Goal: Task Accomplishment & Management: Complete application form

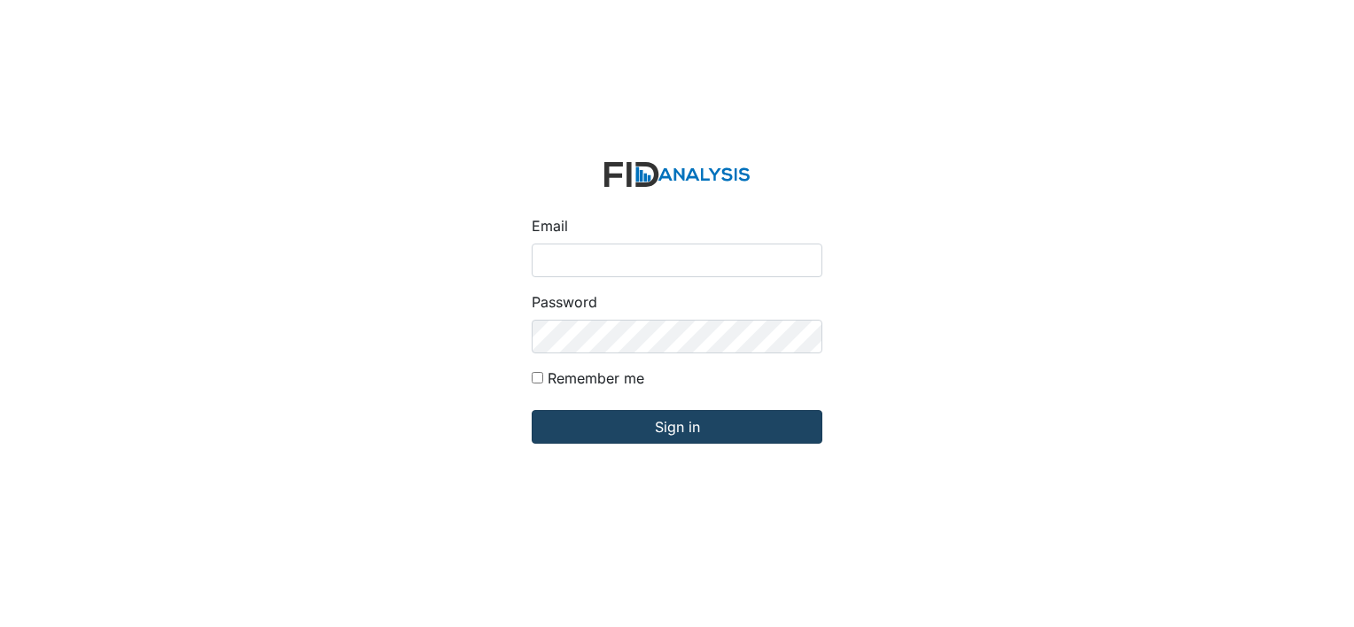
type input "[PERSON_NAME][EMAIL_ADDRESS][DOMAIN_NAME]"
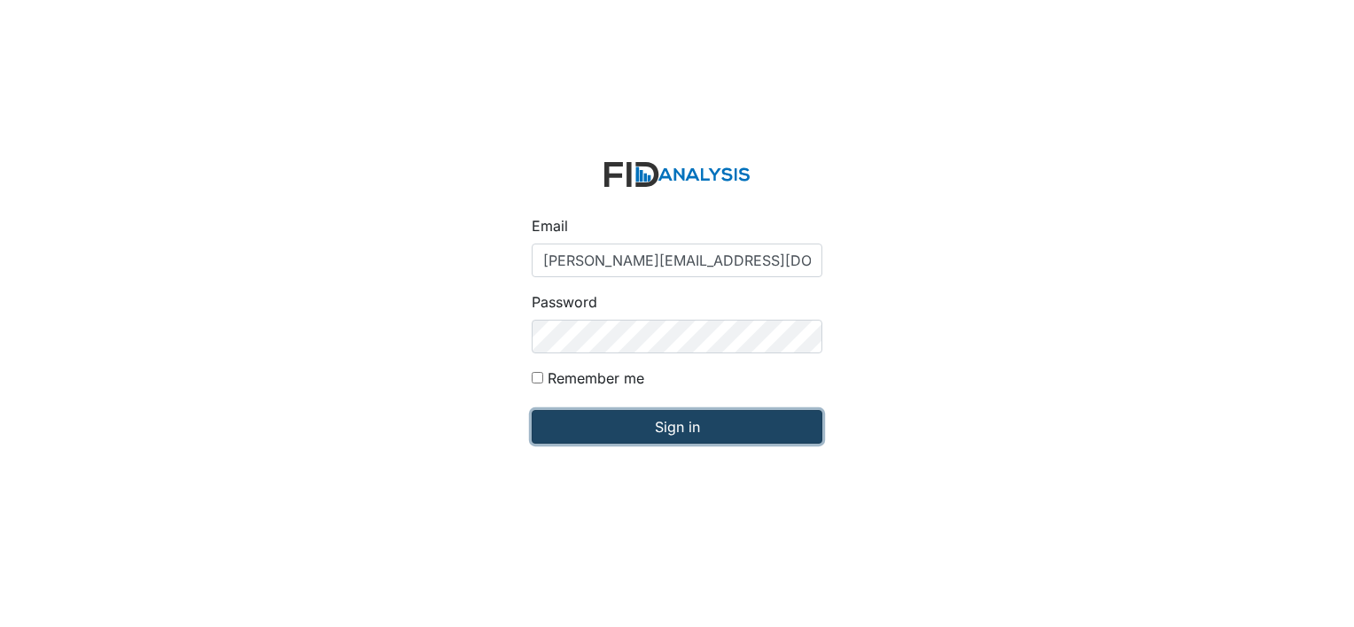
click at [653, 426] on input "Sign in" at bounding box center [677, 427] width 291 height 34
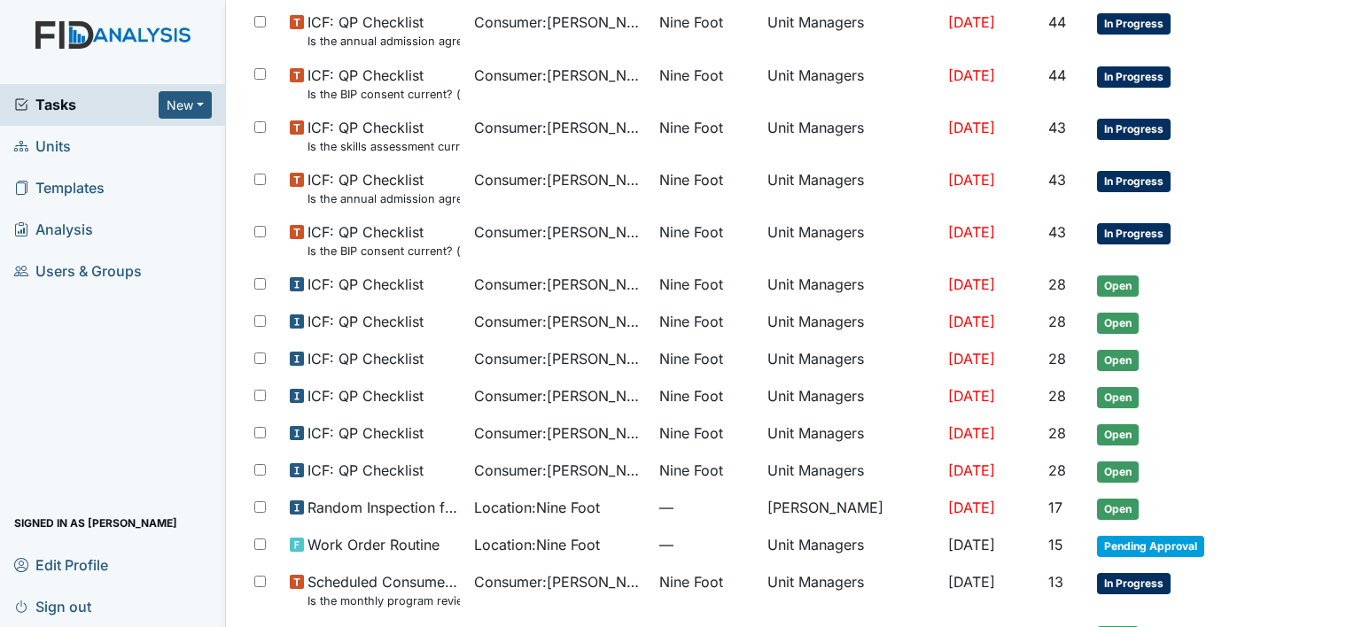
scroll to position [1010, 0]
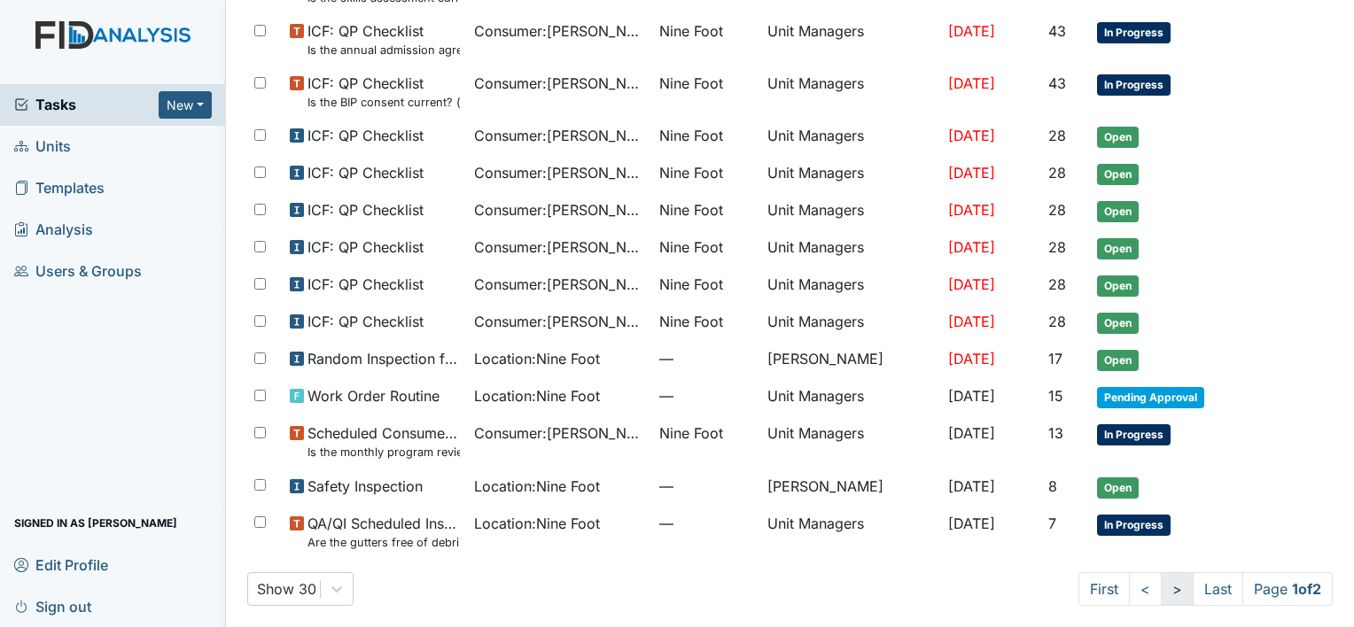
click at [1161, 584] on link ">" at bounding box center [1177, 589] width 33 height 34
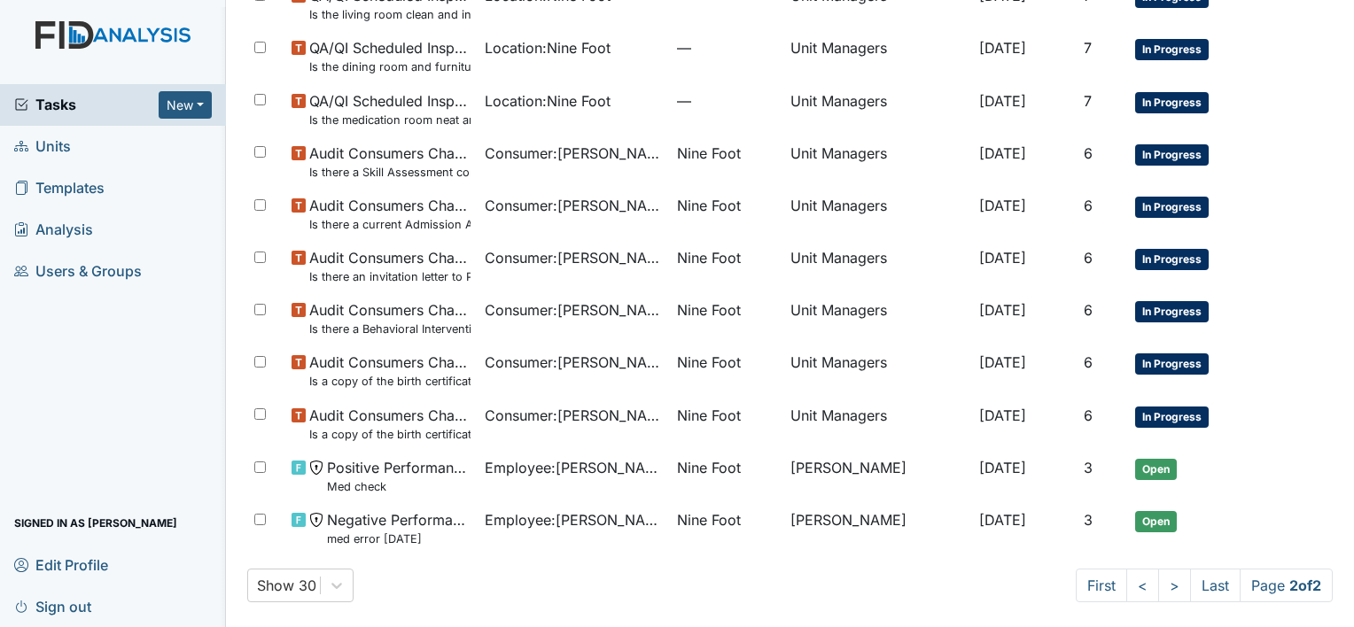
scroll to position [487, 0]
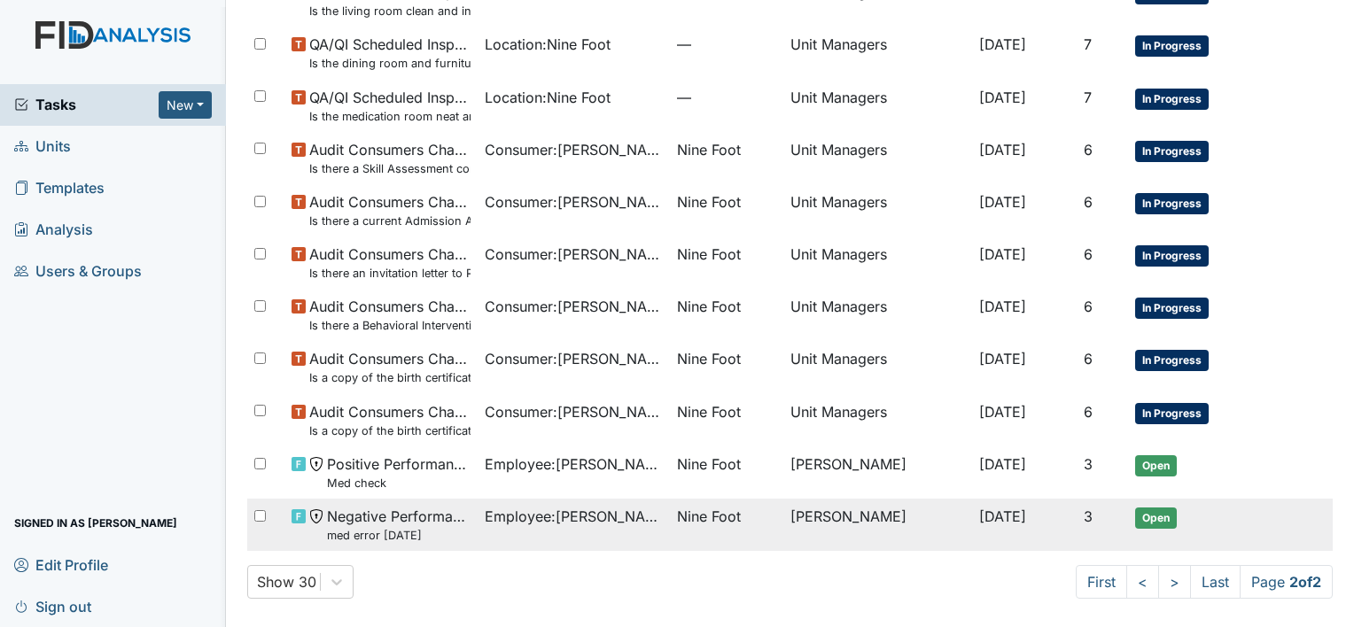
click at [821, 514] on td "[PERSON_NAME]" at bounding box center [877, 525] width 189 height 52
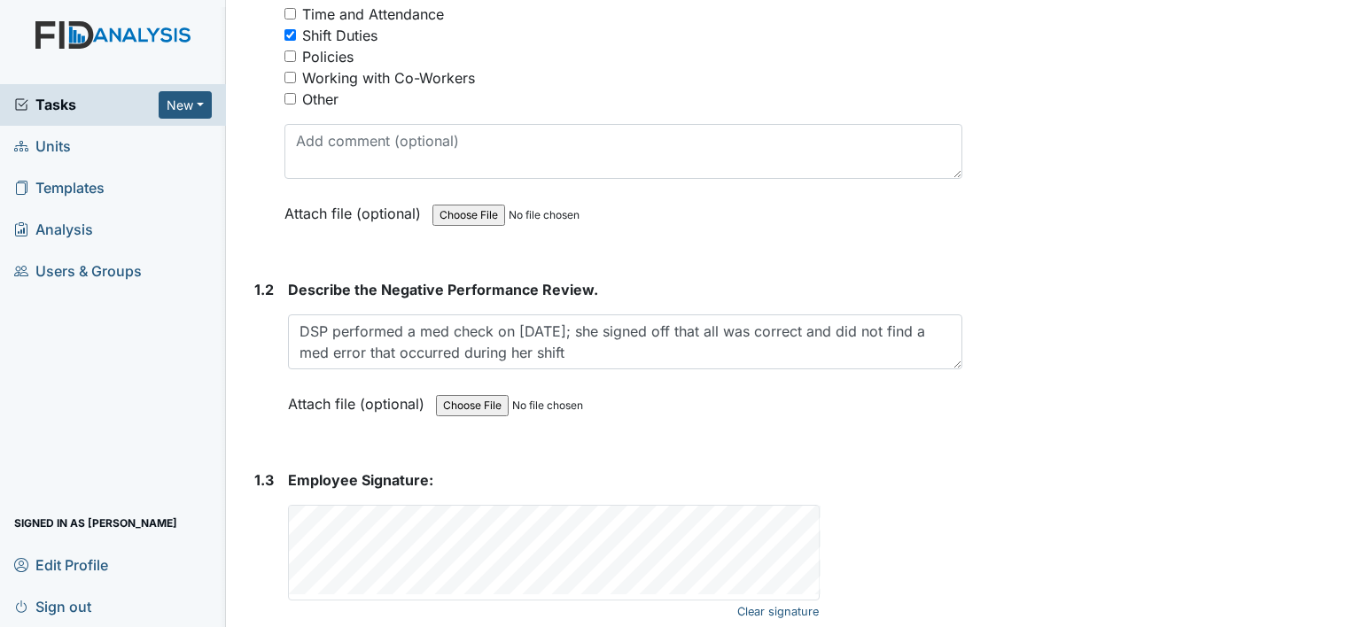
scroll to position [432, 0]
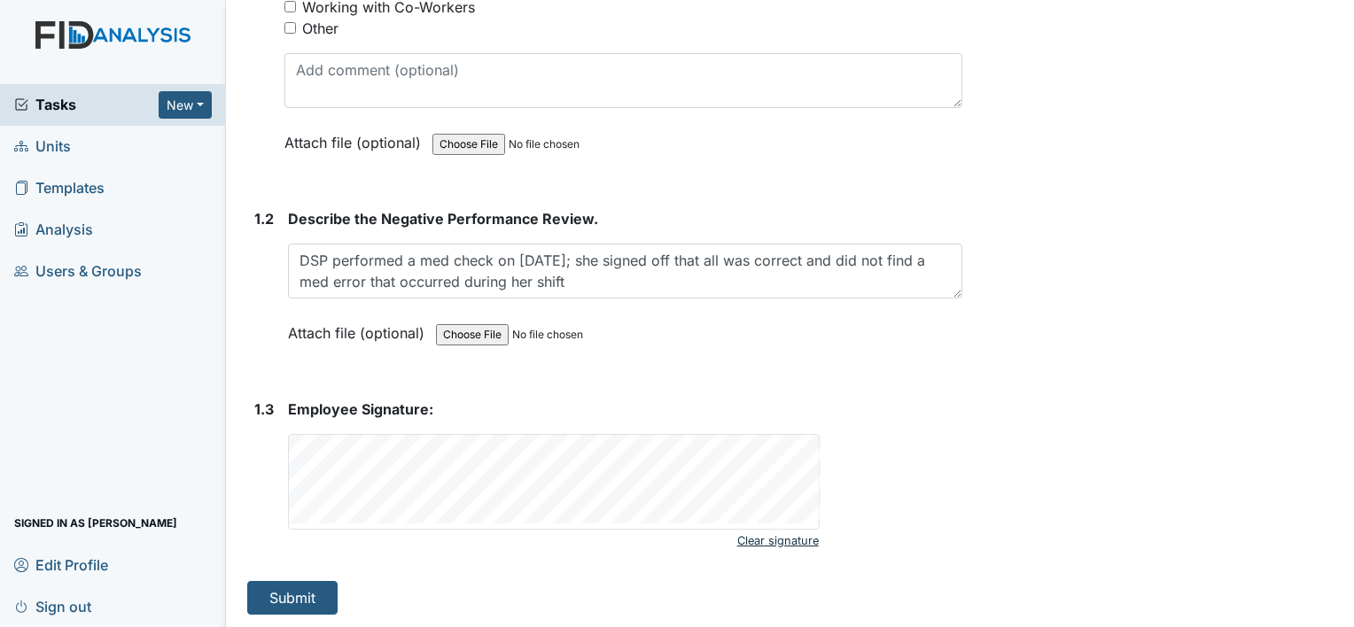
click at [780, 547] on link "Clear signature" at bounding box center [778, 541] width 82 height 24
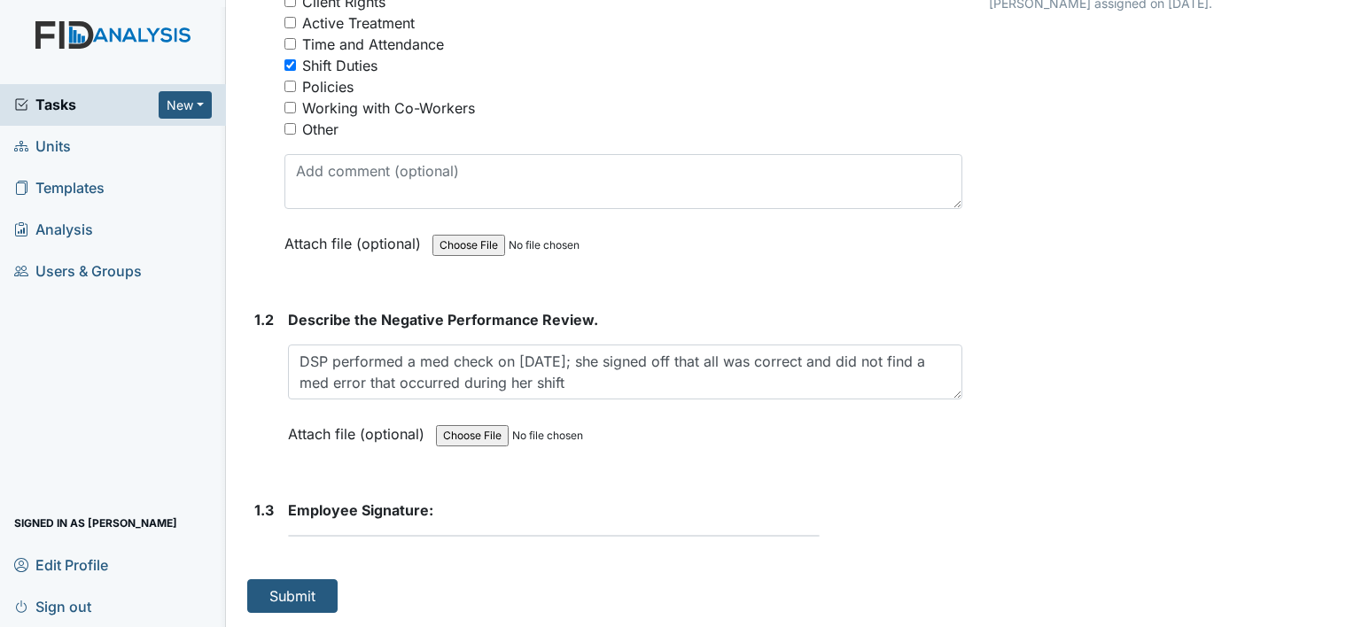
scroll to position [329, 0]
click at [719, 527] on div "Employee Signature: This field is required." at bounding box center [625, 520] width 674 height 37
drag, startPoint x: 719, startPoint y: 527, endPoint x: 719, endPoint y: 547, distance: 19.5
click at [719, 547] on form "Employee Signature: This field is required." at bounding box center [625, 527] width 674 height 51
click at [719, 545] on form "Employee Signature: This field is required." at bounding box center [625, 527] width 674 height 51
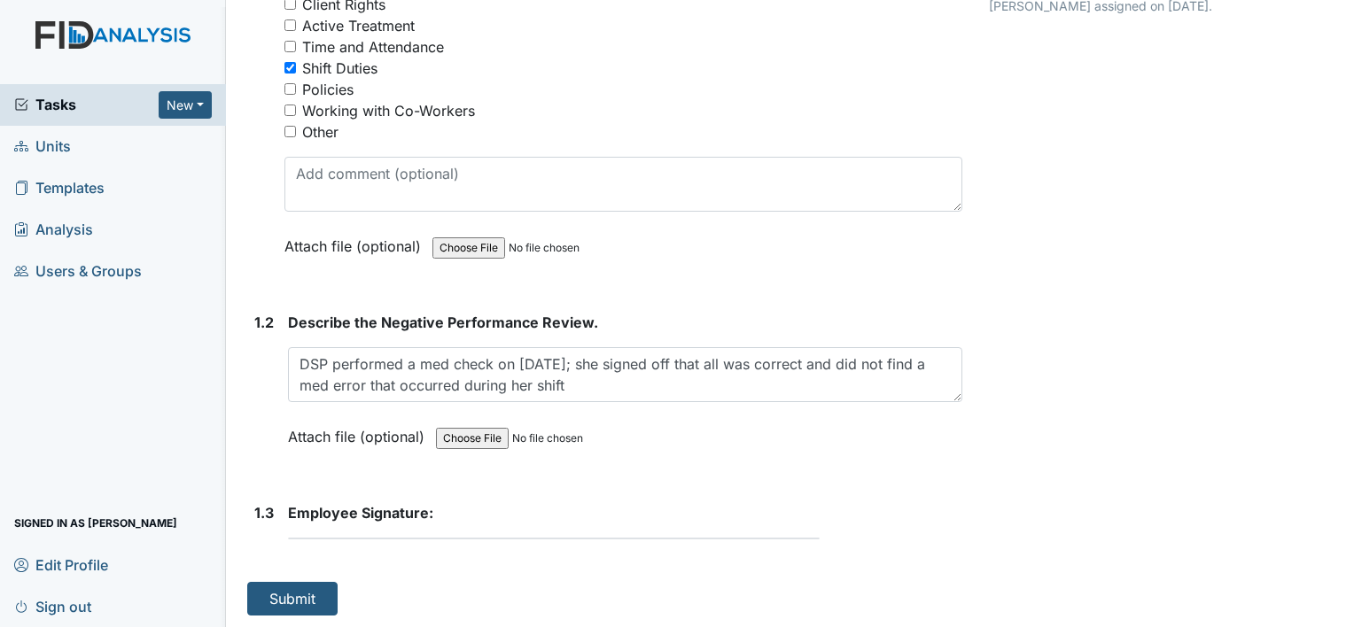
click at [676, 521] on strong "Employee Signature:" at bounding box center [625, 512] width 674 height 21
click at [413, 538] on div at bounding box center [554, 539] width 532 height 2
drag, startPoint x: 415, startPoint y: 528, endPoint x: 466, endPoint y: 589, distance: 79.9
click at [466, 589] on div "1. Description: 1.1 Nature of the Negative Performance Evaluation? You must sel…" at bounding box center [604, 252] width 715 height 726
click at [501, 521] on div "Employee Signature: This field is required." at bounding box center [625, 520] width 674 height 37
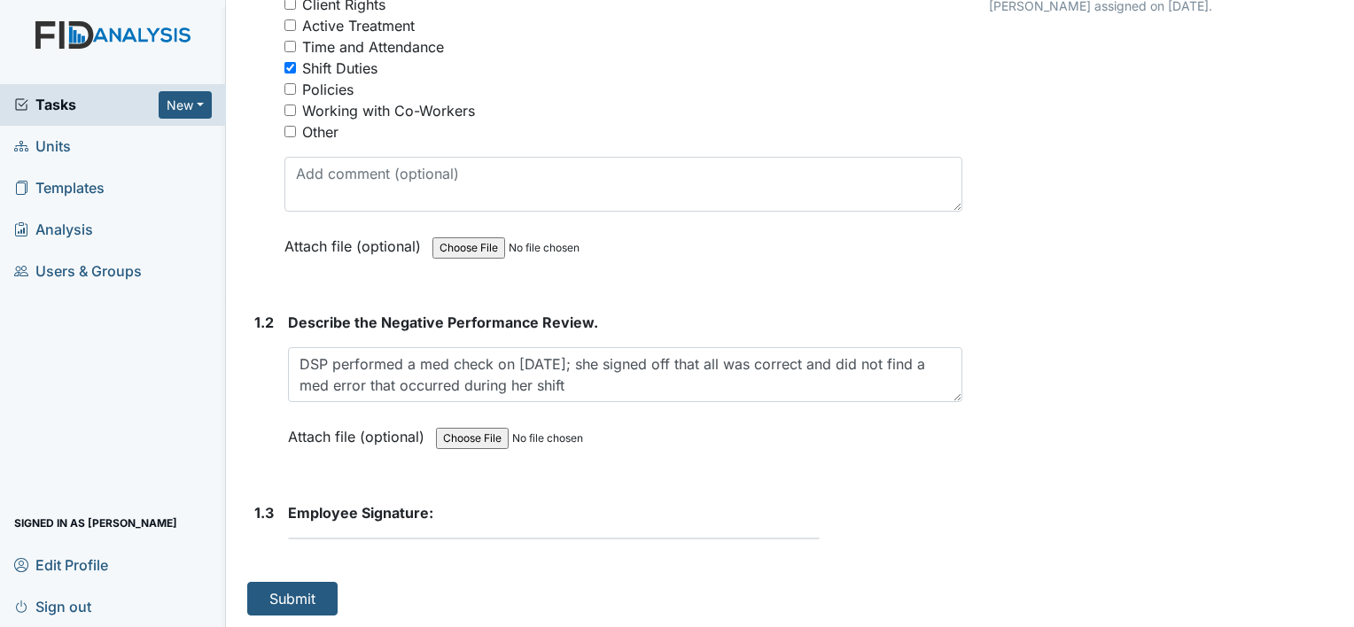
click at [501, 521] on div "Employee Signature: This field is required." at bounding box center [625, 520] width 674 height 37
click at [497, 529] on div "Employee Signature: This field is required." at bounding box center [625, 520] width 674 height 37
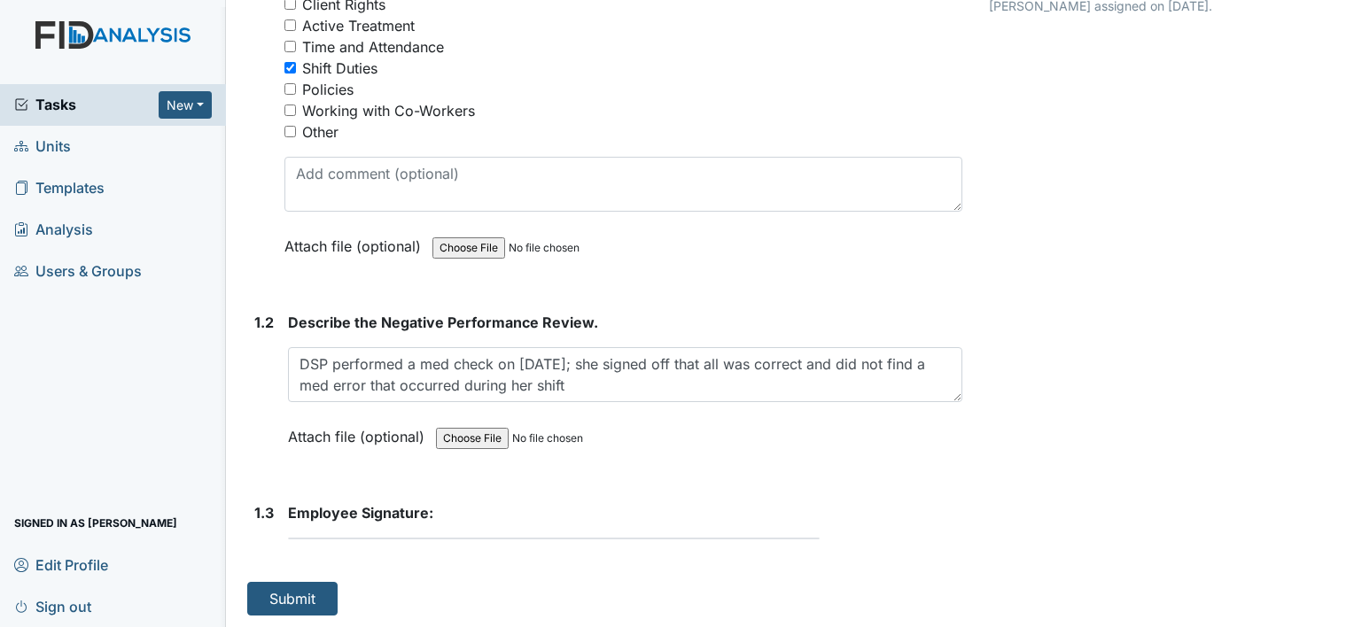
click at [497, 529] on div "Employee Signature: This field is required." at bounding box center [625, 520] width 674 height 37
click at [373, 510] on span "Employee Signature:" at bounding box center [360, 513] width 145 height 18
click at [431, 526] on div "Employee Signature: This field is required." at bounding box center [625, 520] width 674 height 37
drag, startPoint x: 429, startPoint y: 529, endPoint x: 509, endPoint y: 536, distance: 80.9
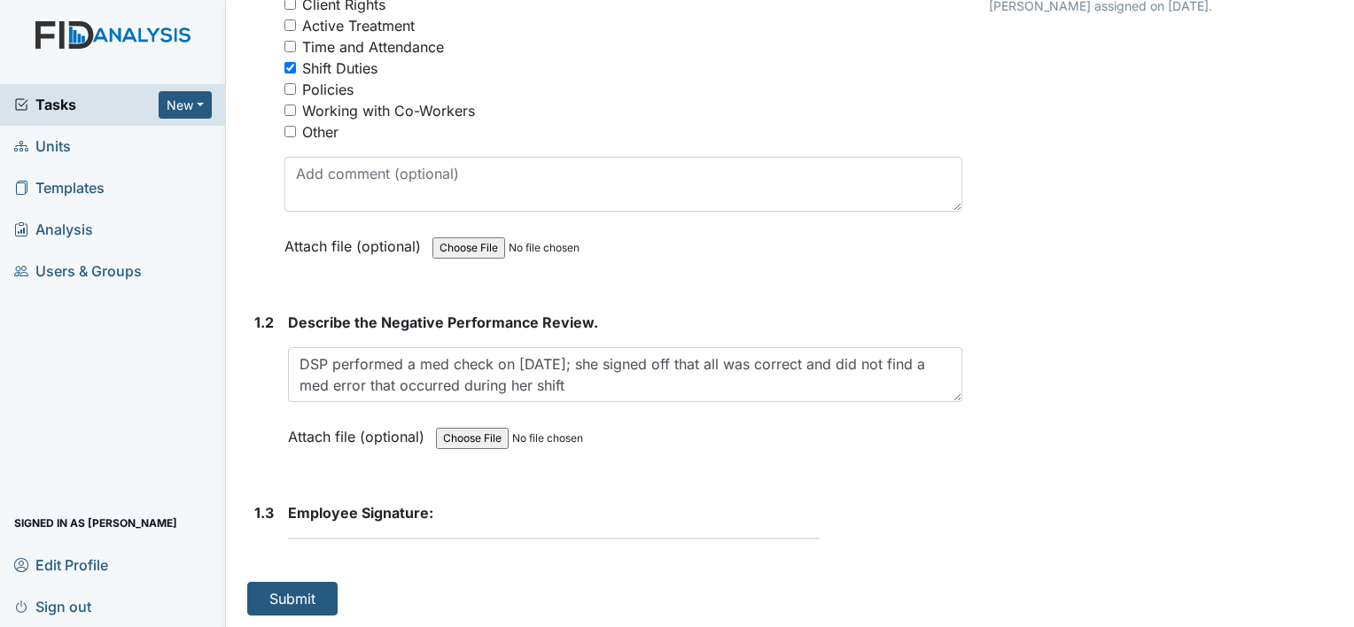
click at [509, 536] on div "Employee Signature: This field is required." at bounding box center [625, 520] width 674 height 37
drag, startPoint x: 509, startPoint y: 536, endPoint x: 458, endPoint y: 595, distance: 78.5
click at [458, 595] on div "1. Description: 1.1 Nature of the Negative Performance Evaluation? You must sel…" at bounding box center [604, 252] width 715 height 726
copy div "This field is required. Submit Archive Task × Are you sure you want to archive …"
drag, startPoint x: 602, startPoint y: 517, endPoint x: 569, endPoint y: 511, distance: 33.4
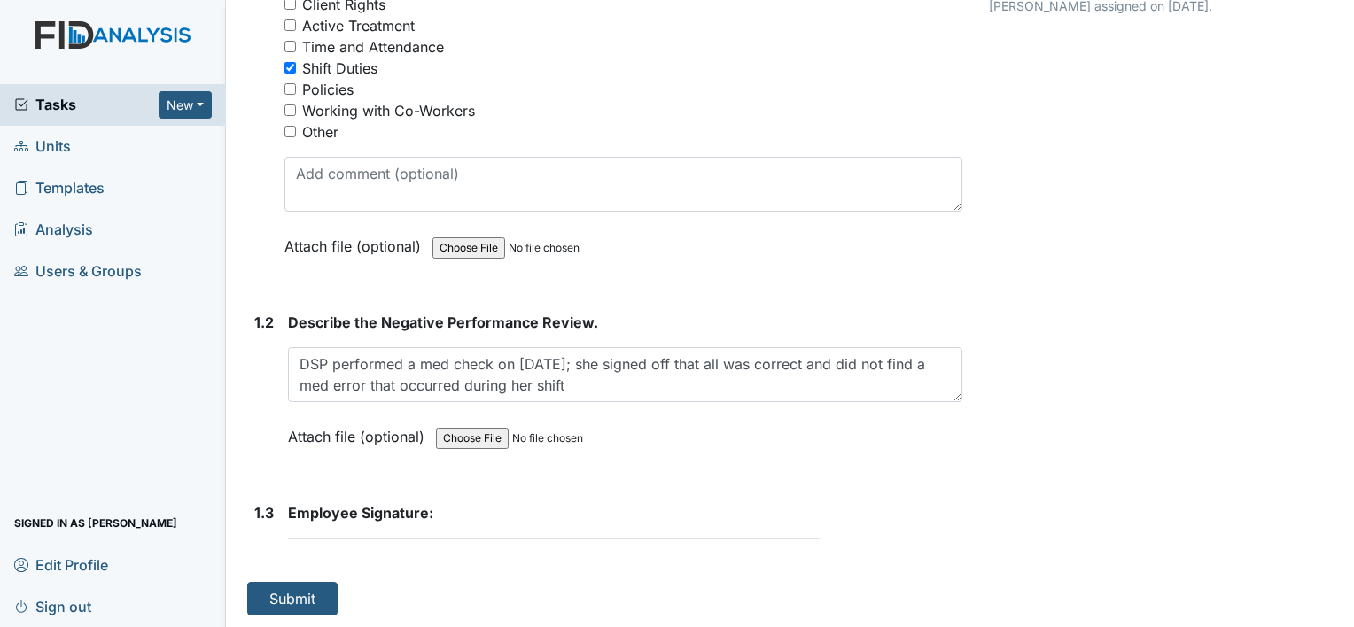
click at [569, 511] on strong "Employee Signature:" at bounding box center [625, 512] width 674 height 21
drag, startPoint x: 617, startPoint y: 514, endPoint x: 765, endPoint y: 588, distance: 166.4
click at [765, 588] on div "1. Description: 1.1 Nature of the Negative Performance Evaluation? You must sel…" at bounding box center [604, 252] width 715 height 726
drag, startPoint x: 368, startPoint y: 510, endPoint x: 400, endPoint y: 500, distance: 34.5
click at [400, 502] on strong "Employee Signature:" at bounding box center [625, 512] width 674 height 21
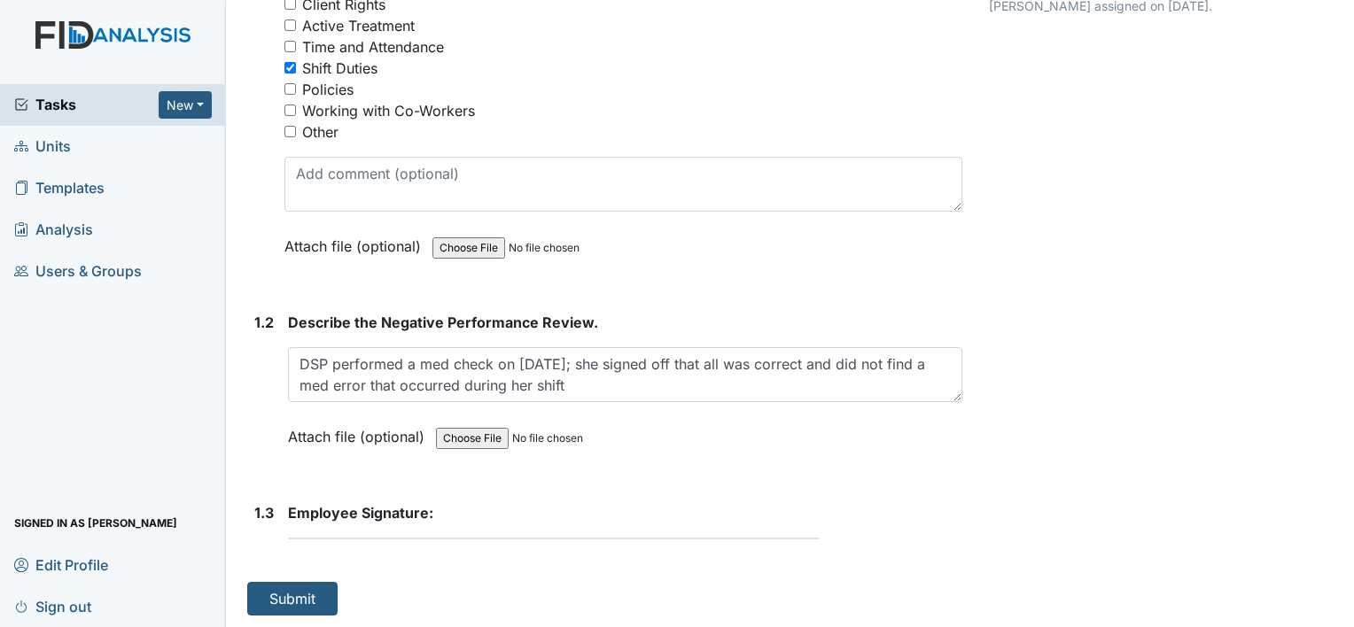
drag, startPoint x: 400, startPoint y: 500, endPoint x: 553, endPoint y: 457, distance: 158.2
click at [553, 457] on div "1. Description: 1.1 Nature of the Negative Performance Evaluation? You must sel…" at bounding box center [604, 252] width 715 height 726
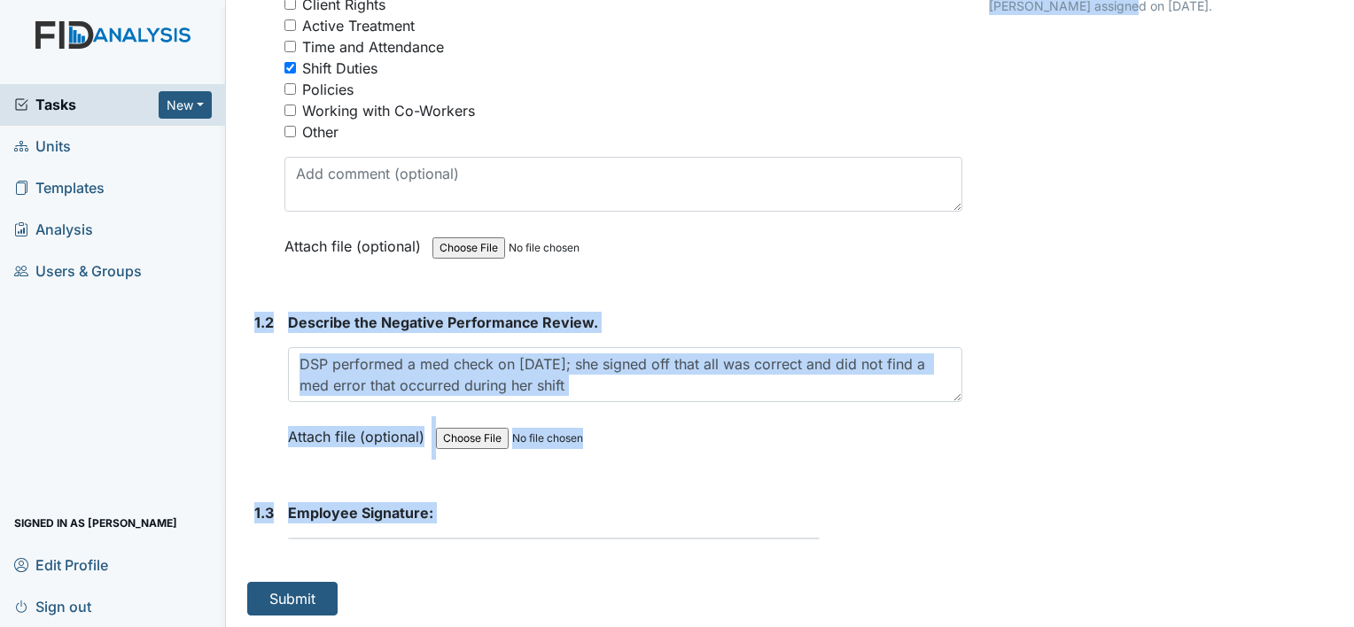
drag, startPoint x: 616, startPoint y: 223, endPoint x: 451, endPoint y: 290, distance: 177.7
click at [451, 290] on div "Form: Negative Performance Review ID: #00011647 Open Autosaving... med error 8.…" at bounding box center [790, 151] width 1112 height 930
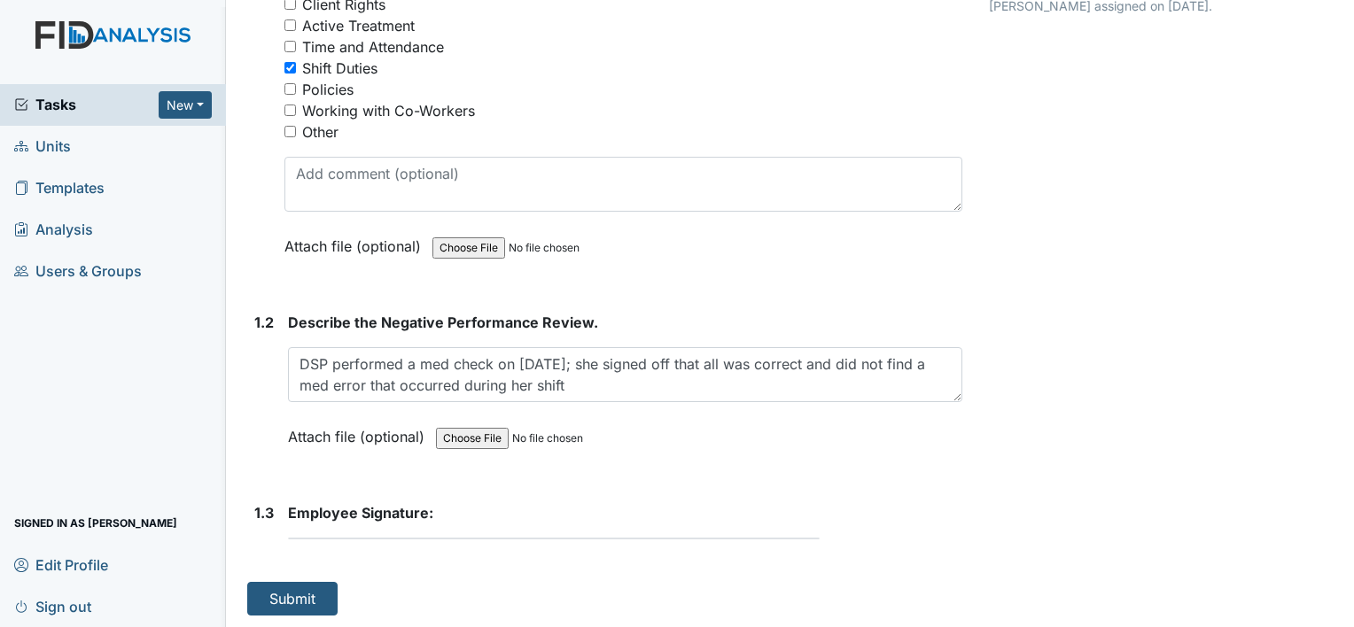
drag, startPoint x: 1259, startPoint y: 397, endPoint x: 1299, endPoint y: 378, distance: 44.0
click at [1299, 379] on div "Archive Task × Are you sure you want to archive this task? It will appear as in…" at bounding box center [1160, 151] width 370 height 930
click at [1297, 378] on div "Archive Task × Are you sure you want to archive this task? It will appear as in…" at bounding box center [1160, 151] width 370 height 930
drag, startPoint x: 447, startPoint y: 518, endPoint x: 891, endPoint y: 439, distance: 450.8
click at [891, 439] on div "1. Description: 1.1 Nature of the Negative Performance Evaluation? You must sel…" at bounding box center [604, 252] width 715 height 726
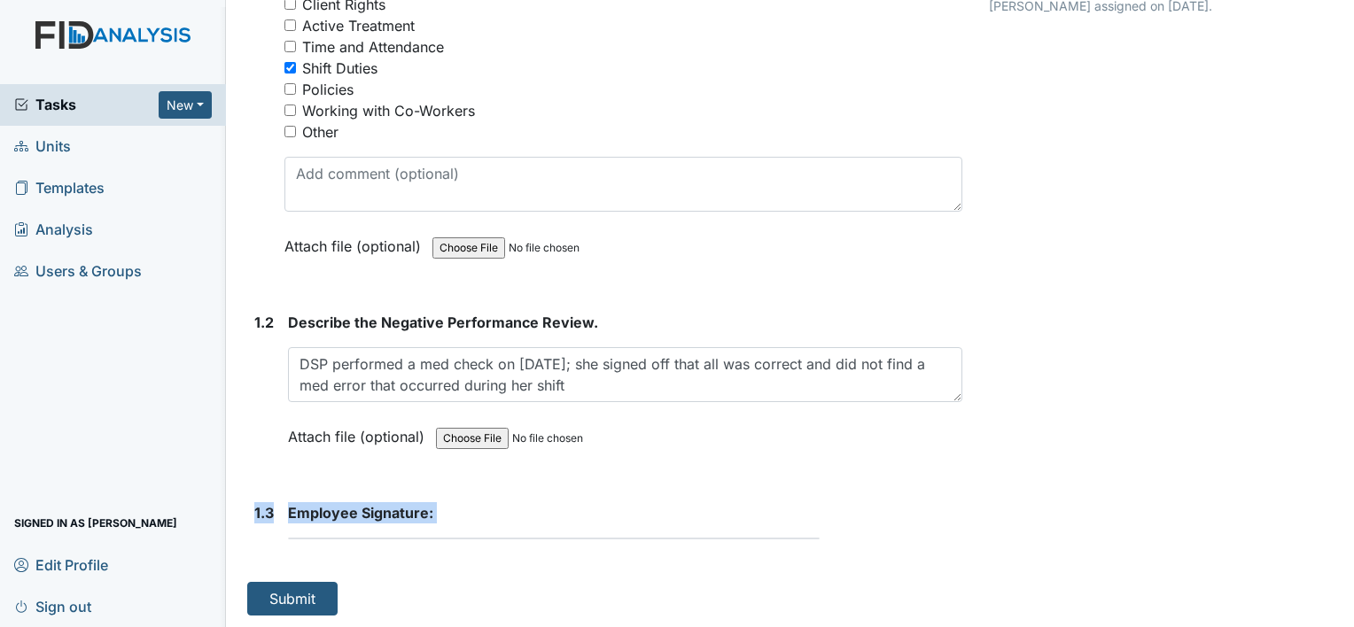
click at [610, 538] on div at bounding box center [554, 539] width 532 height 2
drag, startPoint x: 469, startPoint y: 524, endPoint x: 797, endPoint y: 503, distance: 329.4
click at [796, 504] on strong "Employee Signature:" at bounding box center [625, 512] width 674 height 21
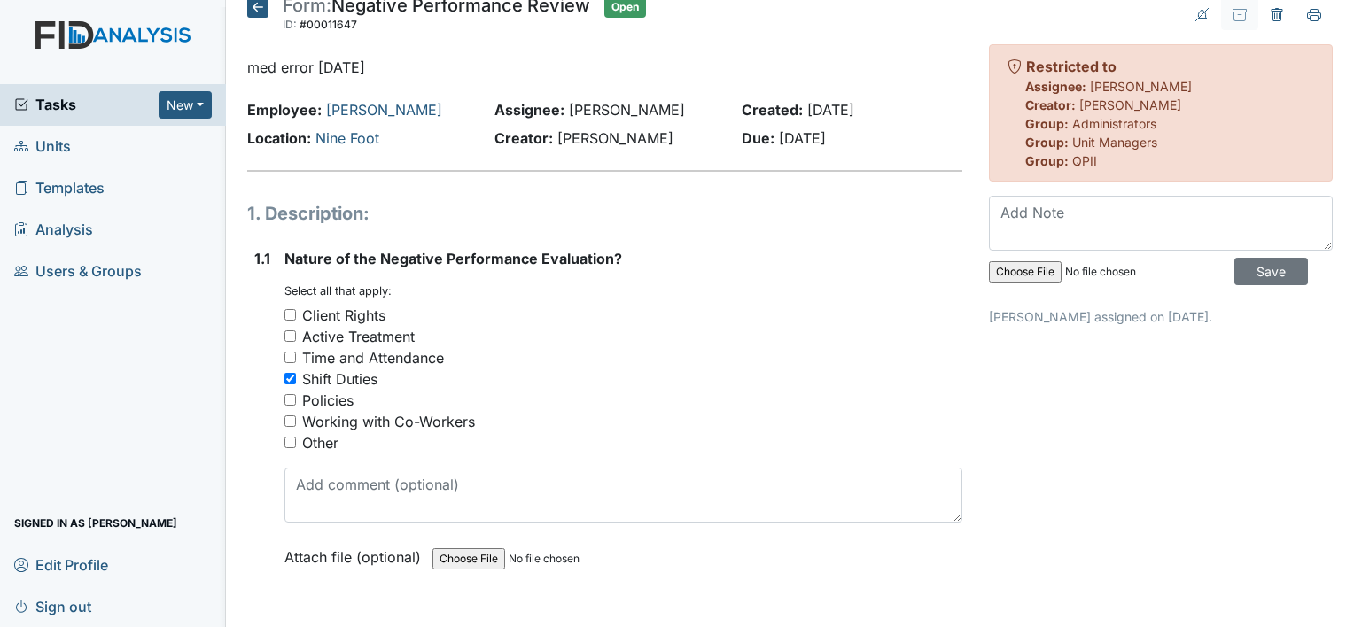
scroll to position [0, 0]
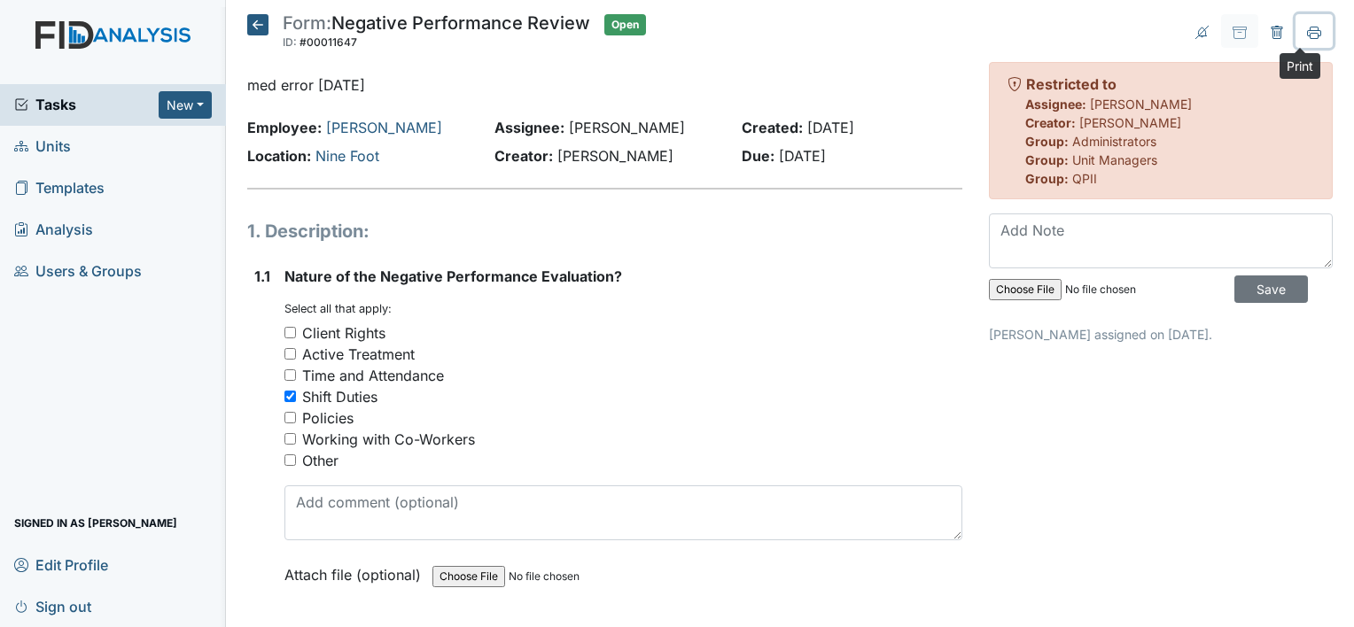
click at [1307, 31] on icon at bounding box center [1314, 33] width 14 height 14
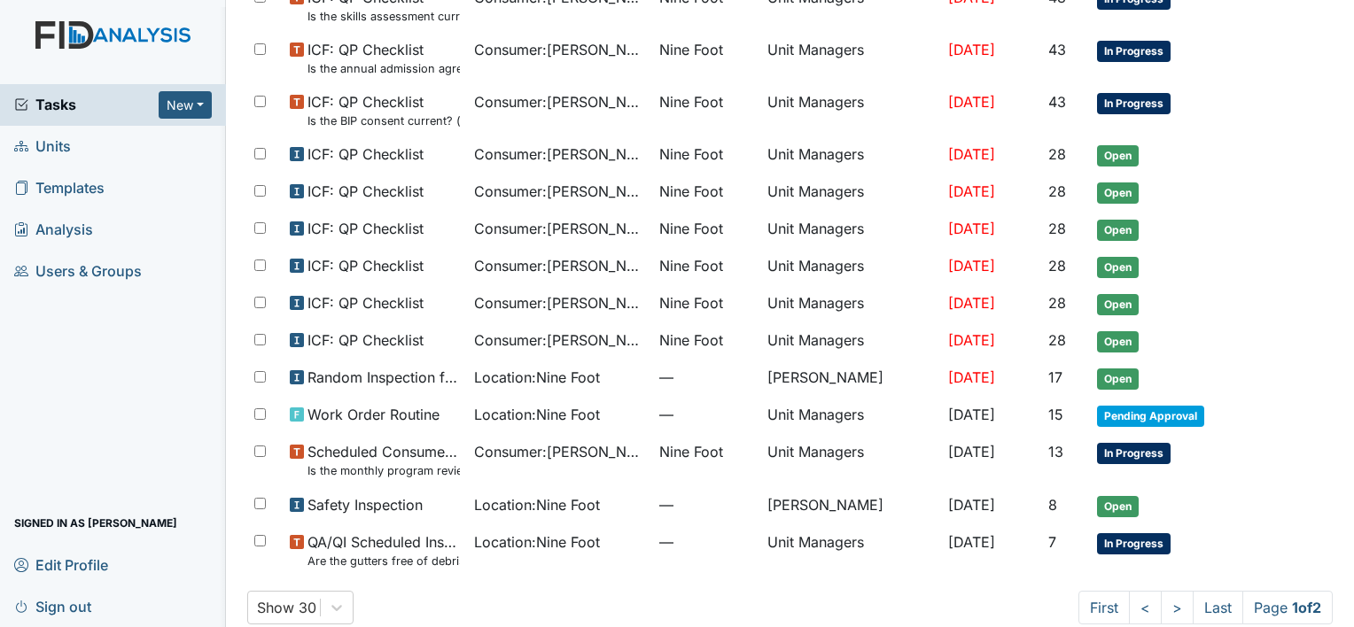
scroll to position [1010, 0]
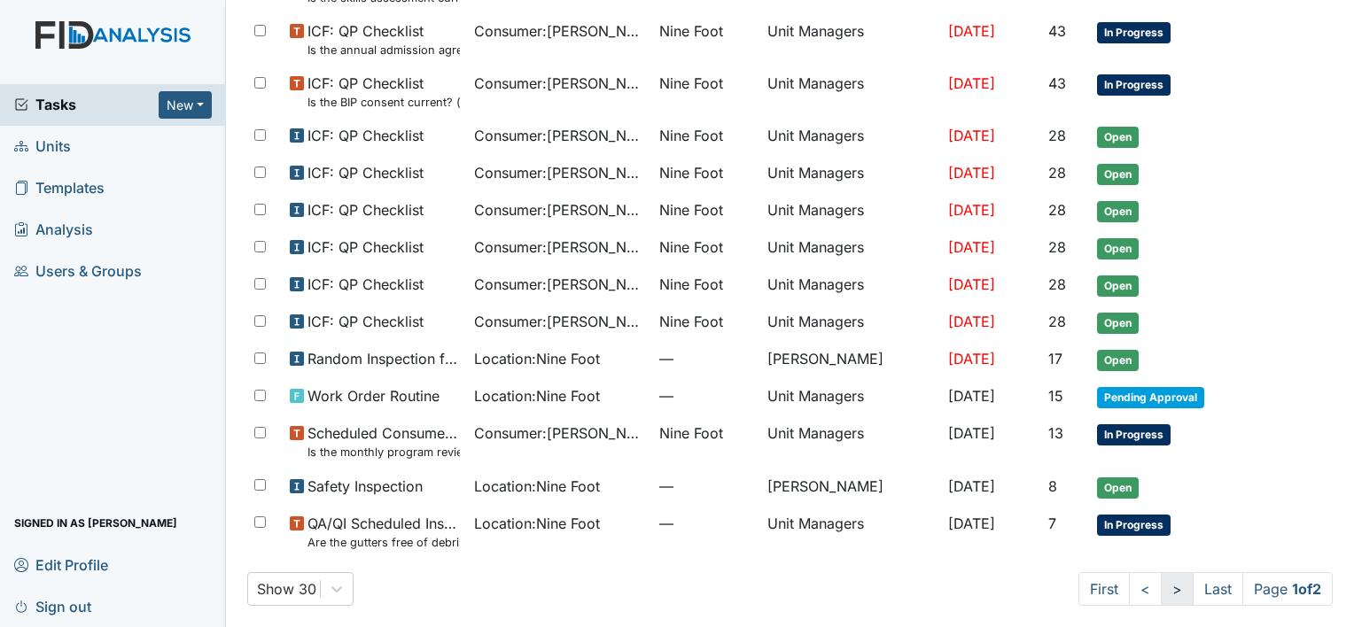
click at [1161, 581] on link ">" at bounding box center [1177, 589] width 33 height 34
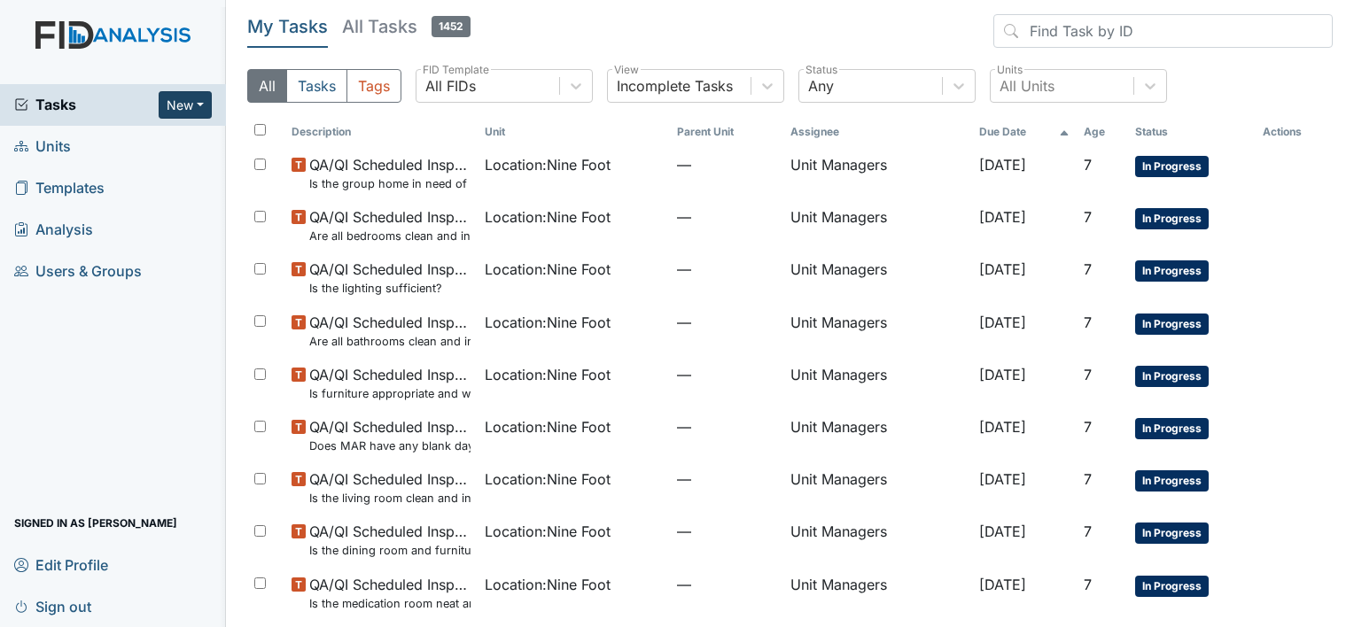
click at [177, 106] on button "New" at bounding box center [185, 104] width 53 height 27
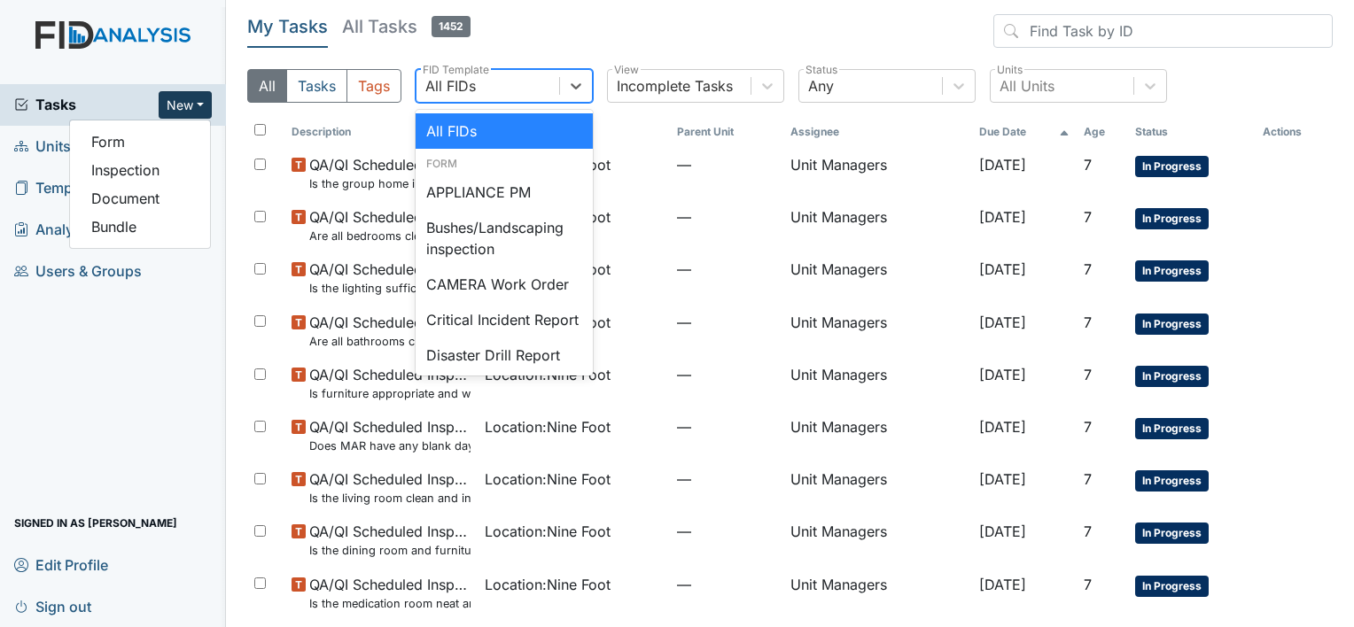
click at [470, 88] on div "All FIDs" at bounding box center [450, 85] width 50 height 21
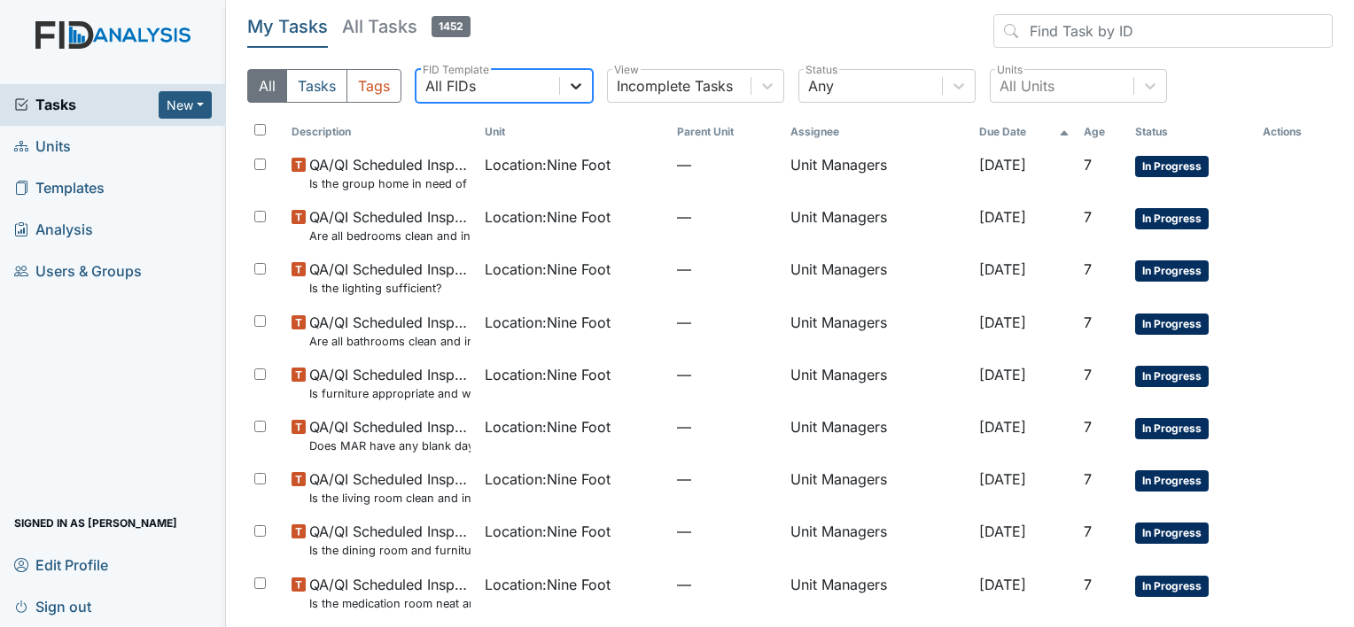
click at [579, 86] on icon at bounding box center [576, 86] width 18 height 18
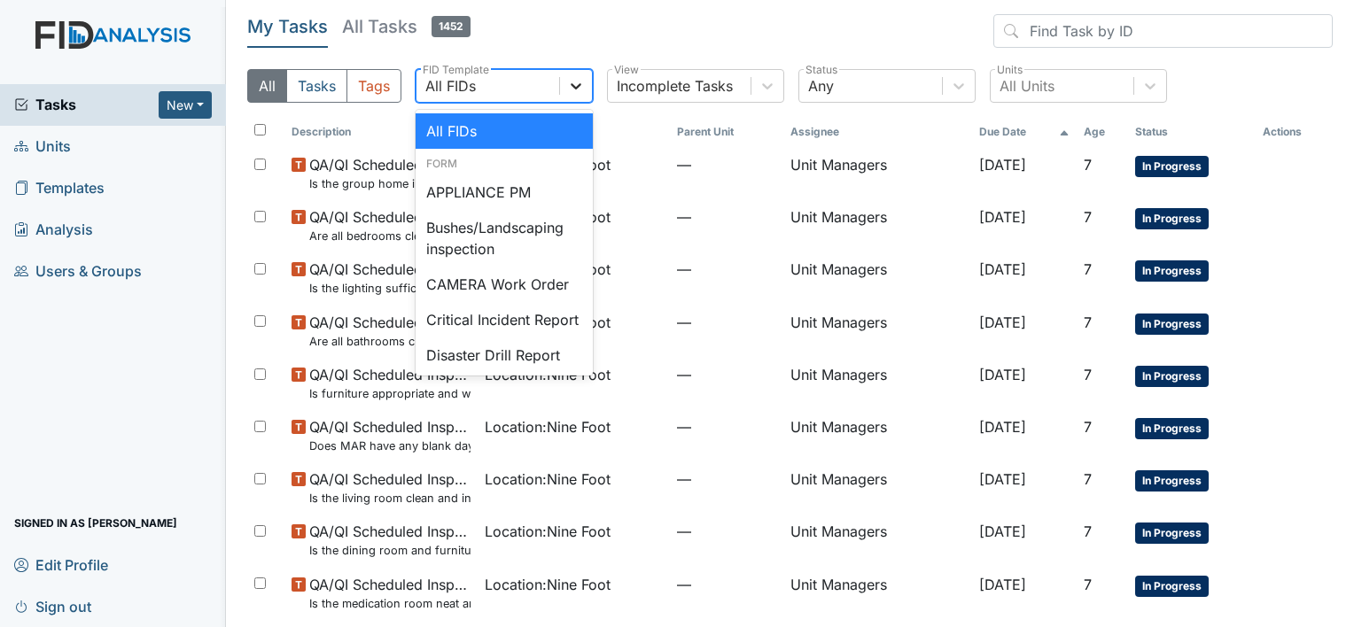
click at [579, 86] on icon at bounding box center [576, 86] width 18 height 18
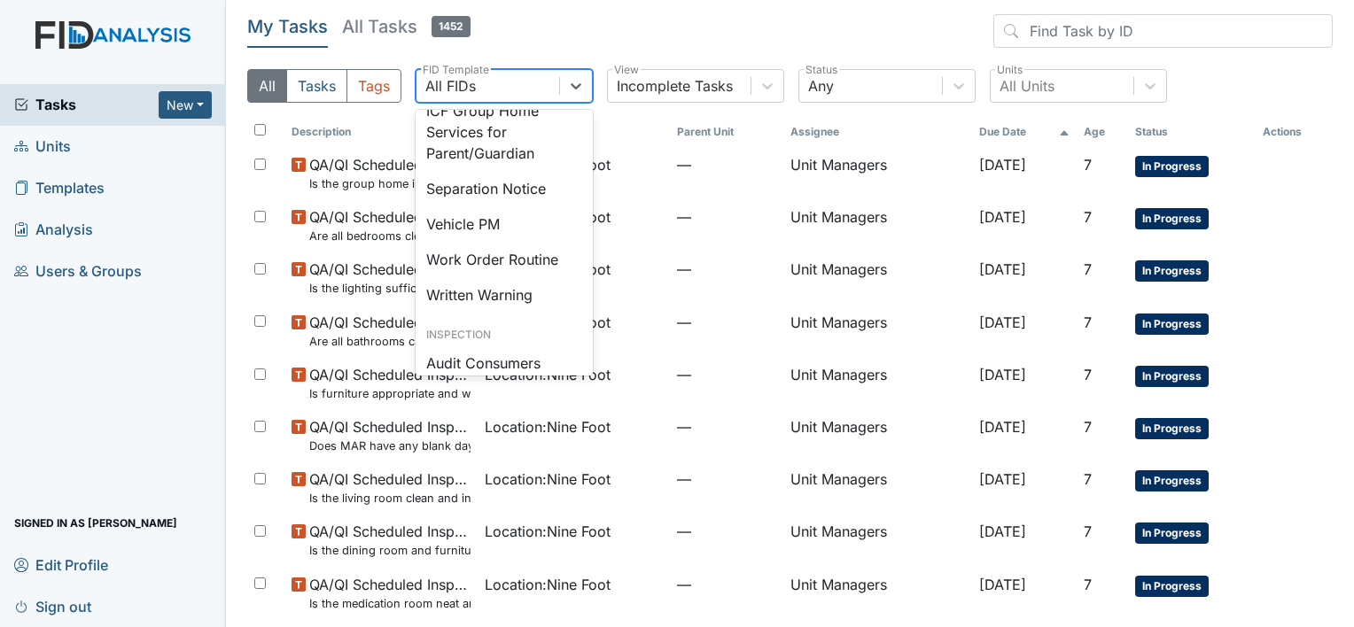
scroll to position [790, 0]
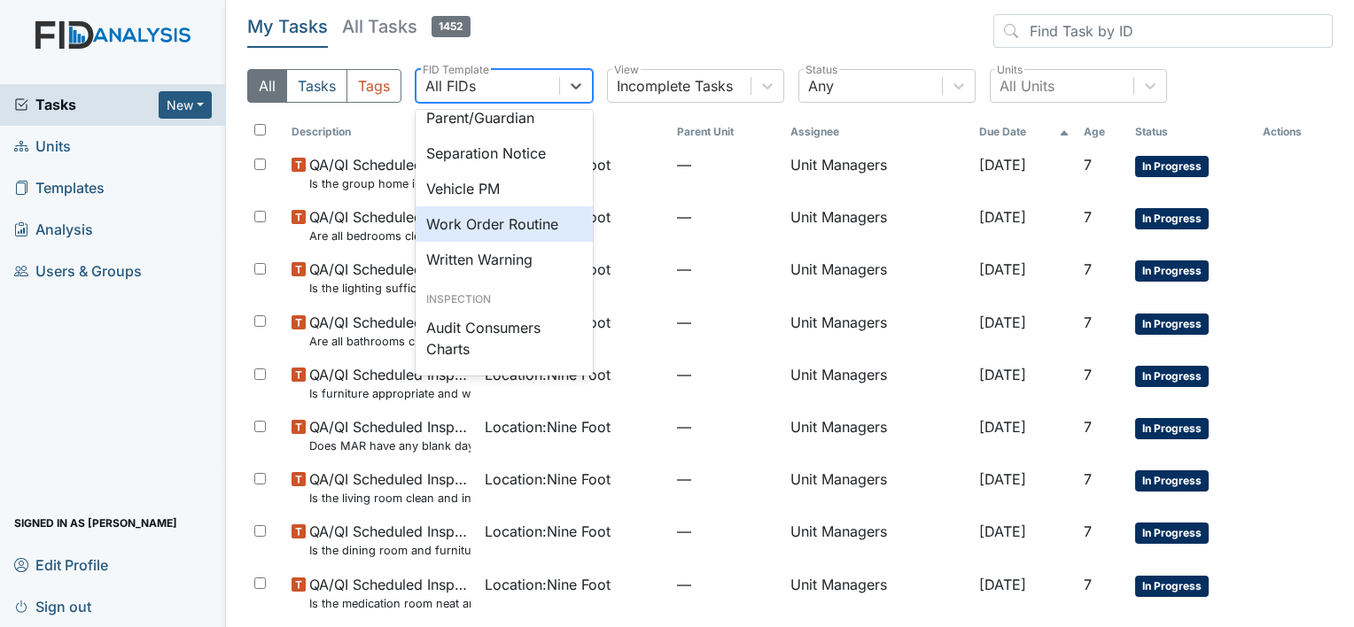
click at [518, 242] on div "Work Order Routine" at bounding box center [503, 223] width 177 height 35
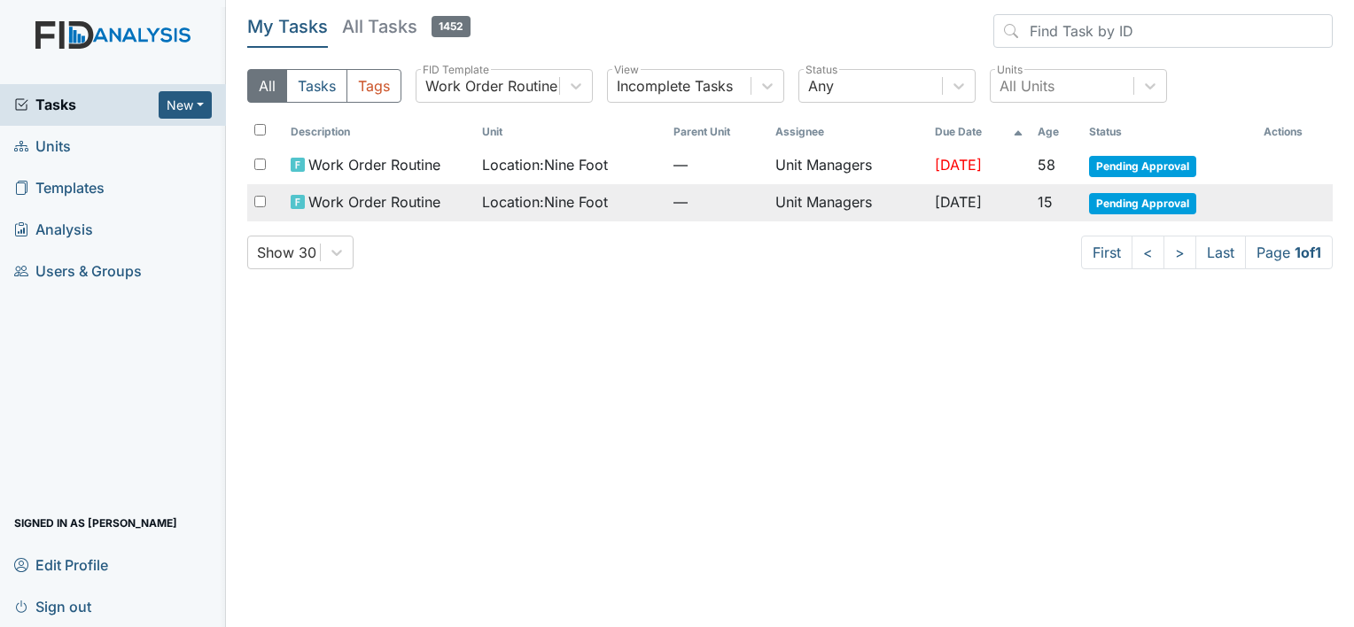
click at [801, 202] on td "Unit Managers" at bounding box center [847, 202] width 159 height 37
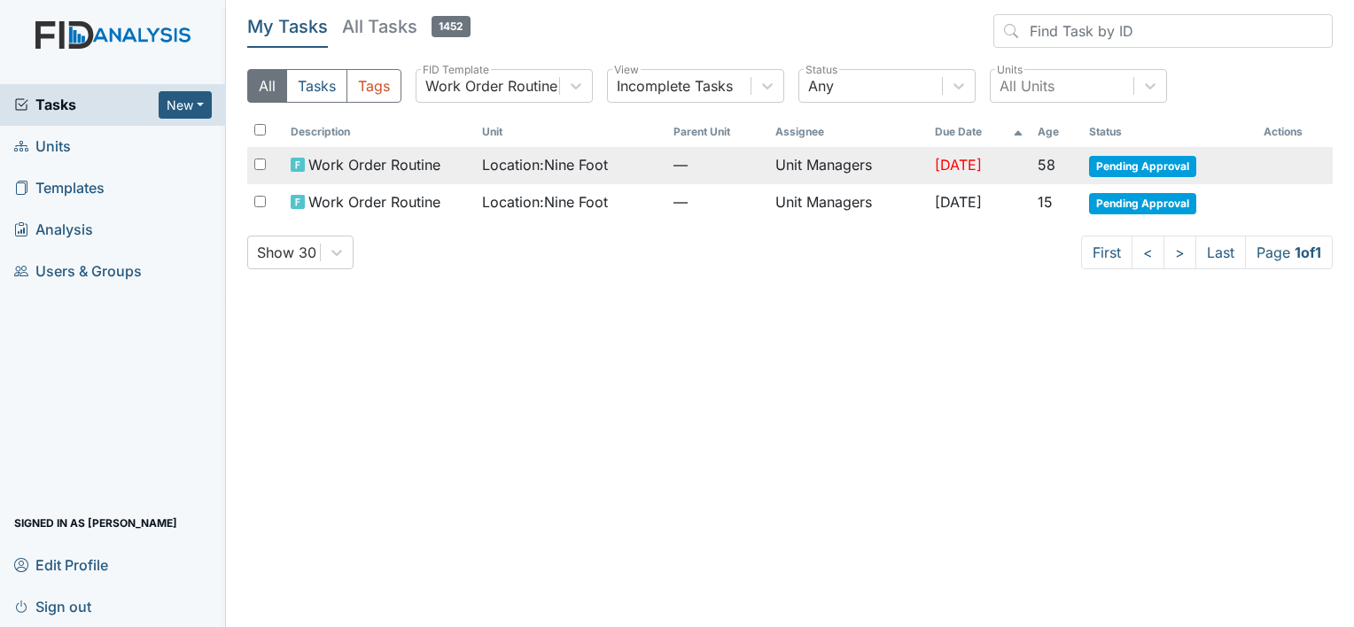
click at [507, 161] on span "Location : Nine Foot" at bounding box center [545, 164] width 126 height 21
